Goal: Task Accomplishment & Management: Manage account settings

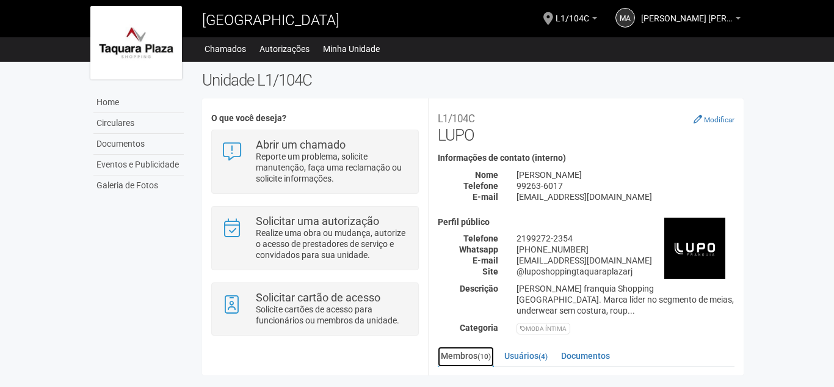
click at [481, 352] on small "(10)" at bounding box center [484, 356] width 13 height 9
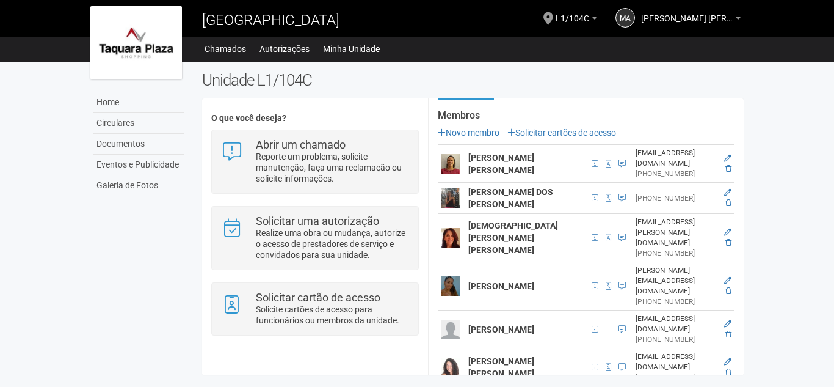
drag, startPoint x: 744, startPoint y: 235, endPoint x: 744, endPoint y: 255, distance: 19.5
click at [744, 255] on div "**********" at bounding box center [473, 226] width 560 height 310
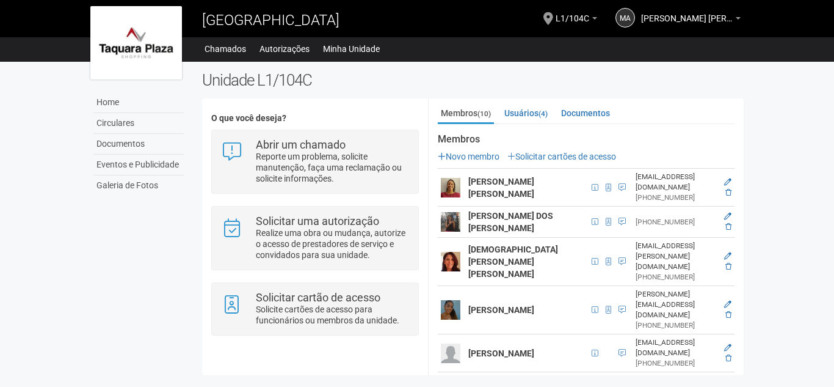
scroll to position [237, 0]
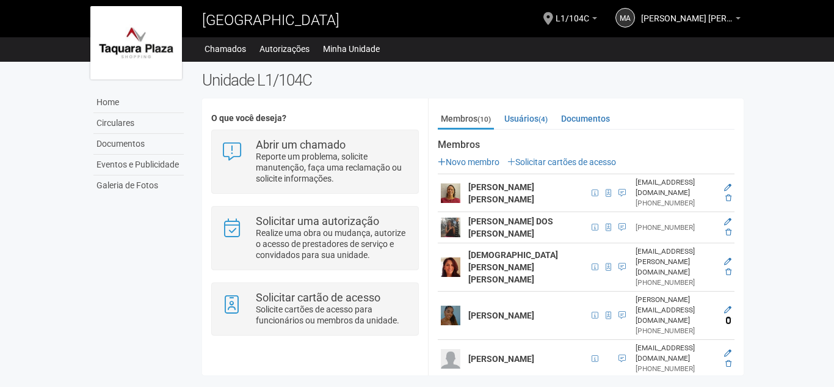
click at [726, 316] on icon at bounding box center [729, 319] width 6 height 7
click at [727, 316] on icon at bounding box center [729, 319] width 6 height 7
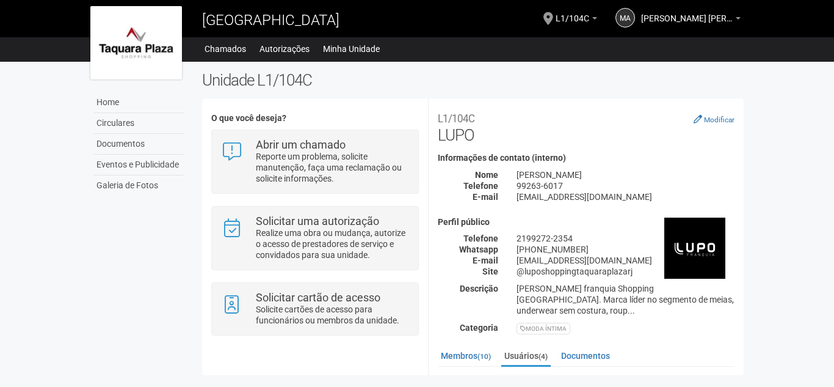
scroll to position [164, 0]
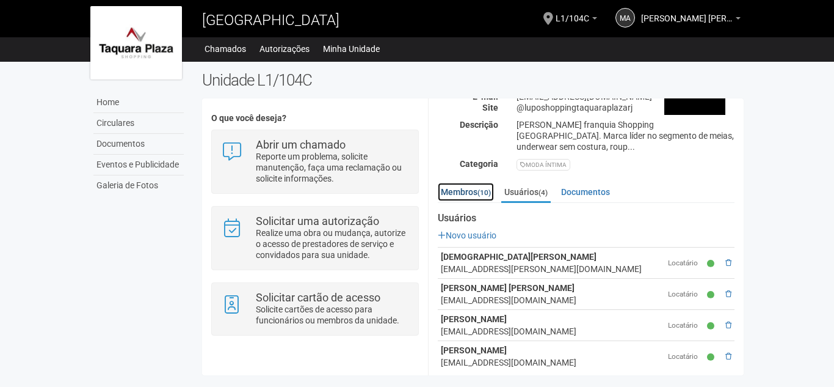
click at [469, 183] on link "Membros (10)" at bounding box center [466, 192] width 56 height 18
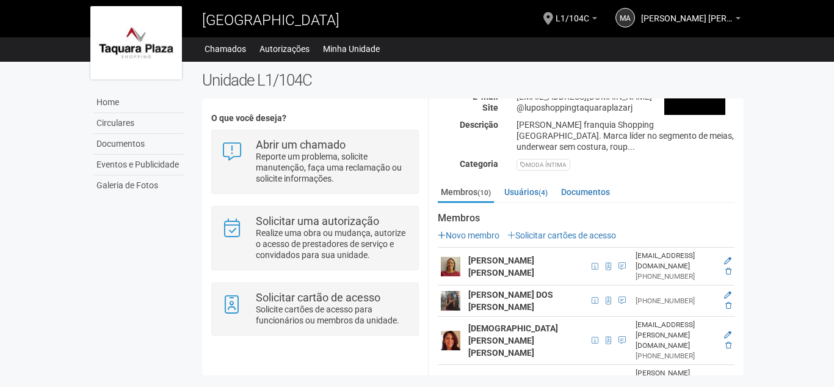
scroll to position [266, 0]
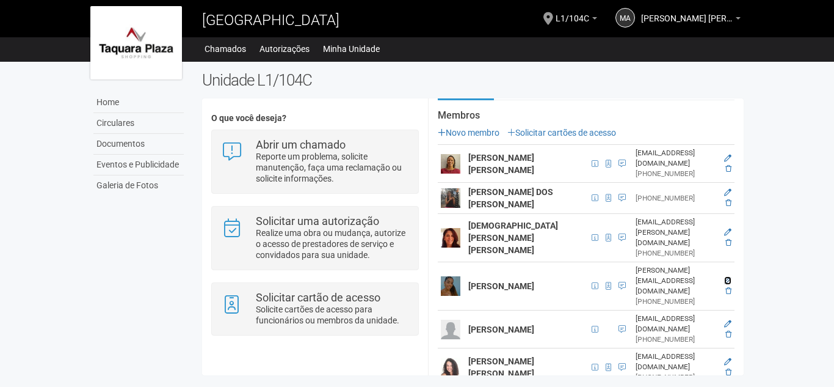
click at [727, 277] on icon at bounding box center [727, 280] width 7 height 7
click at [726, 277] on icon at bounding box center [727, 280] width 7 height 7
click at [727, 287] on icon at bounding box center [729, 290] width 6 height 7
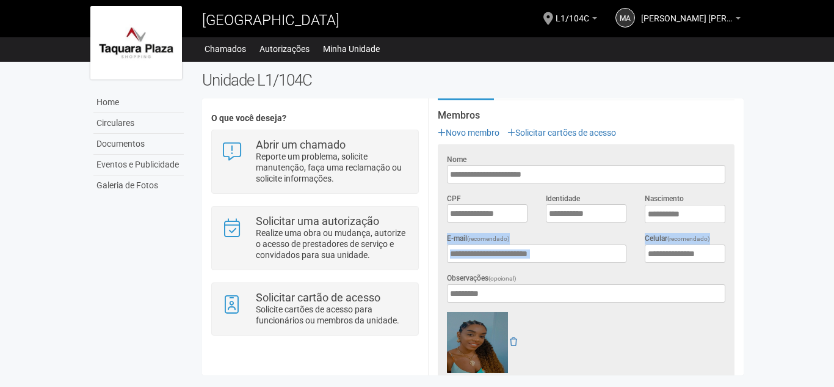
drag, startPoint x: 744, startPoint y: 203, endPoint x: 743, endPoint y: 236, distance: 32.4
click at [743, 236] on div "**********" at bounding box center [473, 226] width 560 height 310
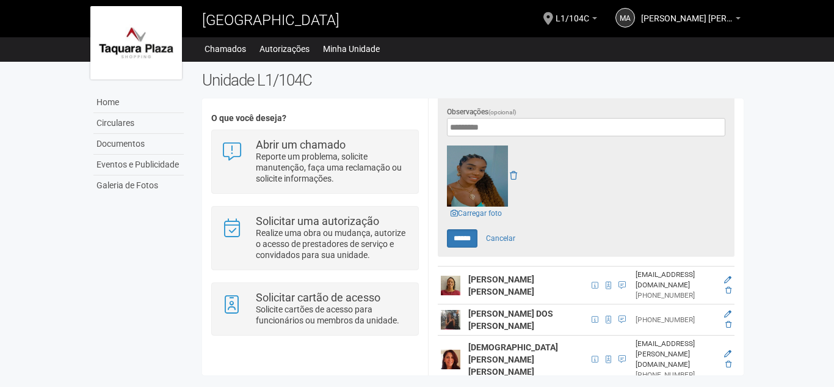
scroll to position [358, 0]
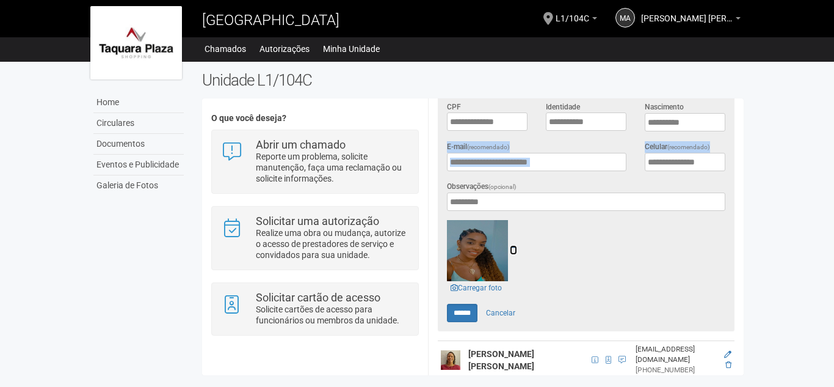
click at [513, 246] on icon at bounding box center [513, 250] width 7 height 9
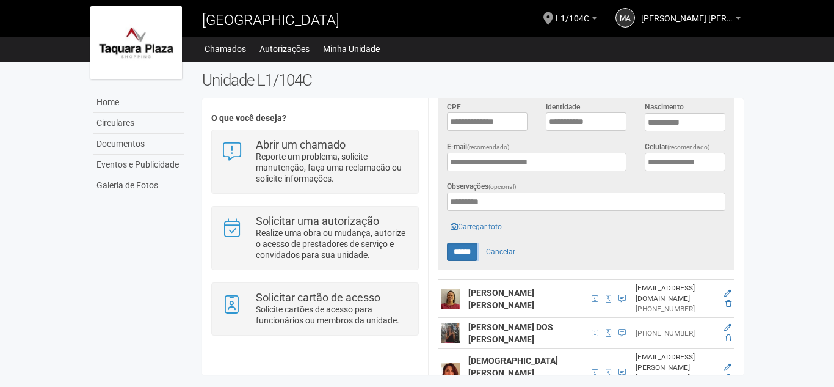
drag, startPoint x: 741, startPoint y: 227, endPoint x: 742, endPoint y: 195, distance: 31.2
click at [742, 195] on div "**********" at bounding box center [586, 236] width 316 height 277
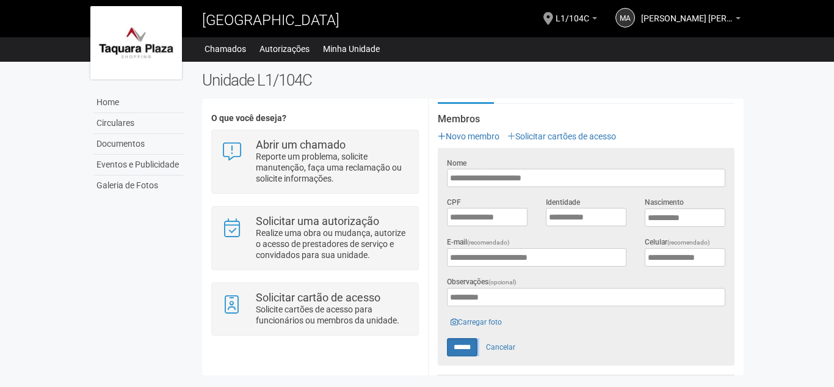
scroll to position [224, 0]
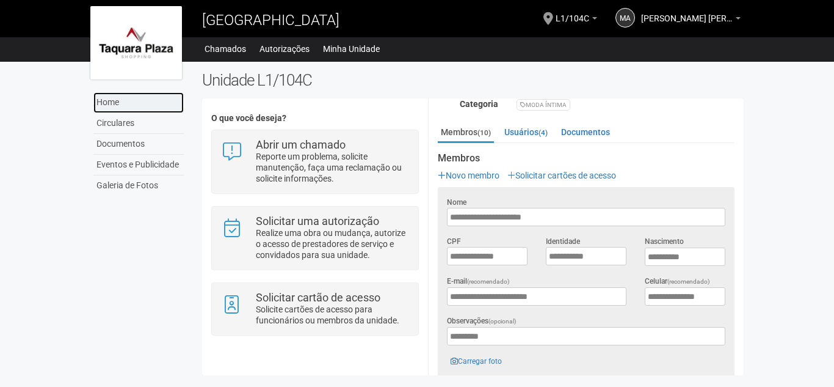
click at [103, 101] on link "Home" at bounding box center [138, 102] width 90 height 21
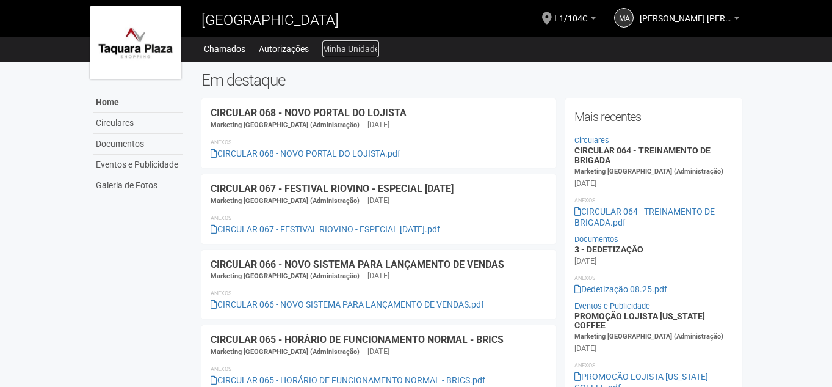
click at [344, 47] on link "Minha Unidade" at bounding box center [350, 48] width 57 height 17
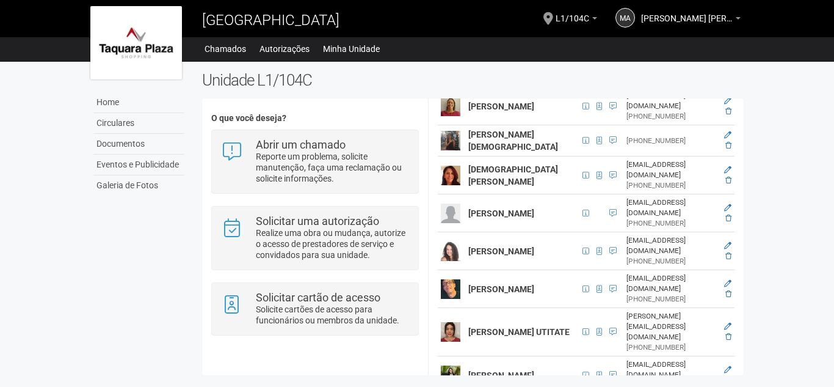
scroll to position [338, 0]
